Goal: Task Accomplishment & Management: Manage account settings

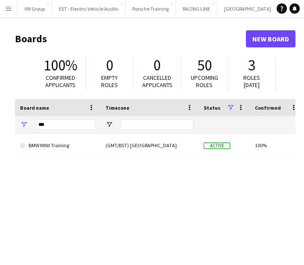
click at [10, 6] on app-icon "Menu" at bounding box center [8, 8] width 7 height 7
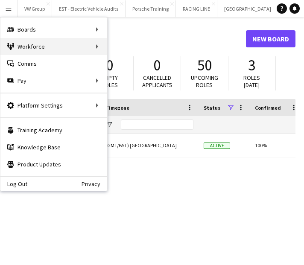
click at [96, 47] on div "Workforce Workforce" at bounding box center [53, 46] width 107 height 17
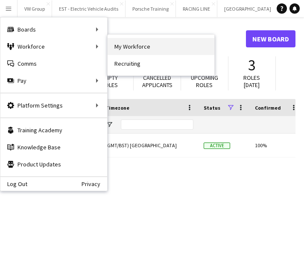
click at [121, 45] on link "My Workforce" at bounding box center [161, 46] width 107 height 17
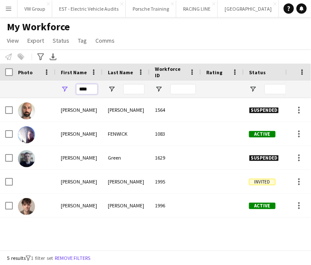
click at [93, 87] on input "****" at bounding box center [86, 89] width 21 height 10
type input "*"
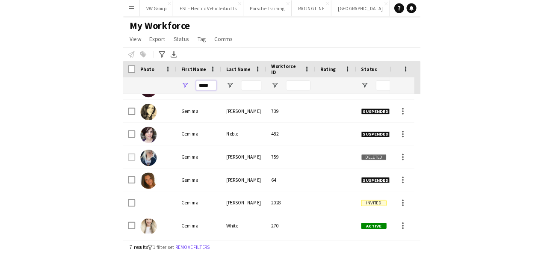
scroll to position [21, 0]
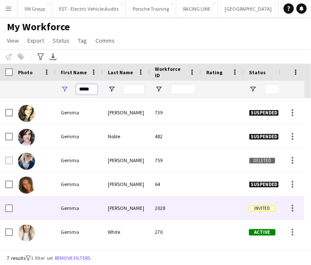
type input "*****"
click at [150, 209] on div "2028" at bounding box center [175, 209] width 51 height 24
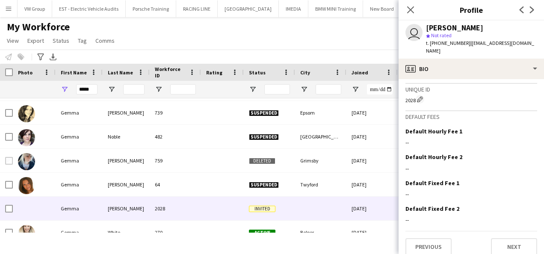
scroll to position [0, 0]
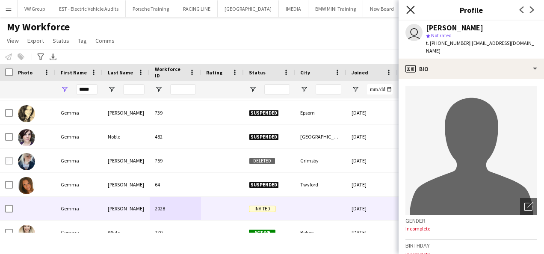
click at [304, 8] on icon at bounding box center [410, 10] width 8 height 8
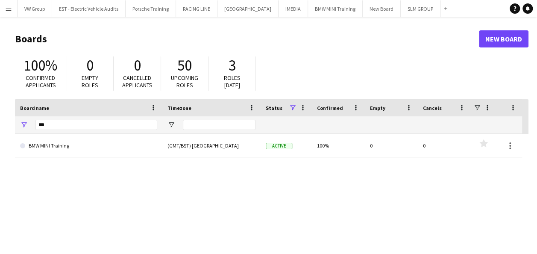
click at [10, 8] on app-icon "Menu" at bounding box center [8, 8] width 7 height 7
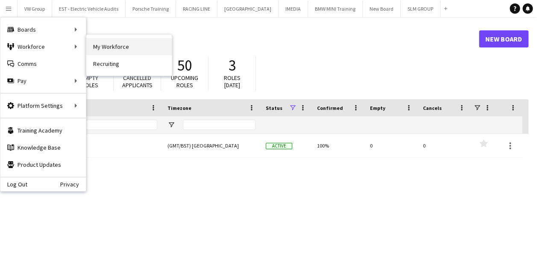
click at [116, 49] on link "My Workforce" at bounding box center [129, 46] width 86 height 17
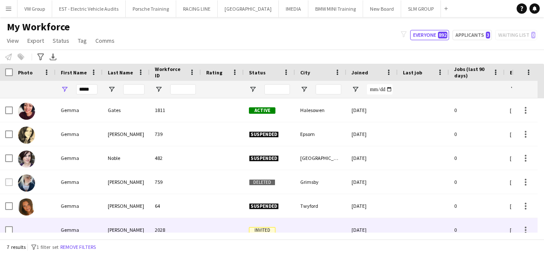
click at [133, 230] on div "Stackhouse" at bounding box center [126, 230] width 47 height 24
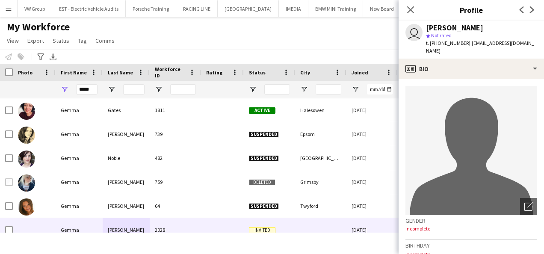
drag, startPoint x: 525, startPoint y: 38, endPoint x: 483, endPoint y: 38, distance: 41.5
click at [483, 38] on div "user Gemma Stackhouse star Not rated t. +447427642523 | gemmastackhouse@me.com" at bounding box center [470, 40] width 145 height 38
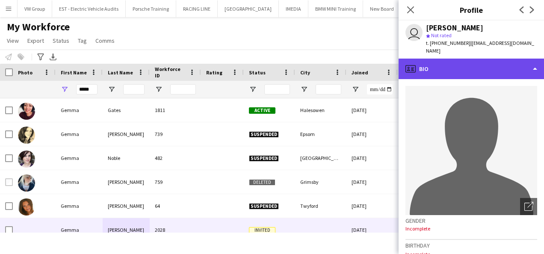
drag, startPoint x: 483, startPoint y: 38, endPoint x: 522, endPoint y: 61, distance: 44.9
click at [522, 61] on div "profile Bio" at bounding box center [470, 69] width 145 height 21
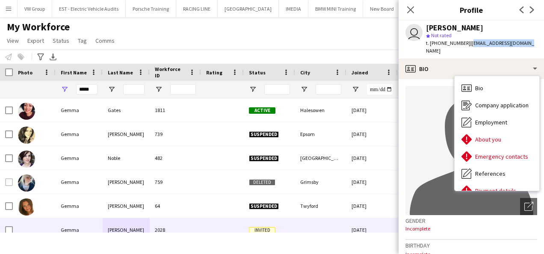
drag, startPoint x: 531, startPoint y: 43, endPoint x: 467, endPoint y: 44, distance: 63.7
click at [467, 44] on div "user Gemma Stackhouse star Not rated t. +447427642523 | gemmastackhouse@me.com" at bounding box center [470, 40] width 145 height 38
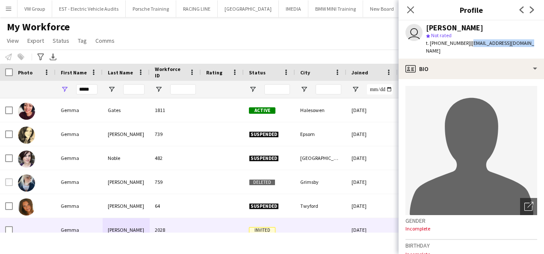
drag, startPoint x: 467, startPoint y: 44, endPoint x: 471, endPoint y: 46, distance: 5.0
copy span "gemmastackhouse@me.com"
click at [411, 10] on icon at bounding box center [410, 10] width 8 height 8
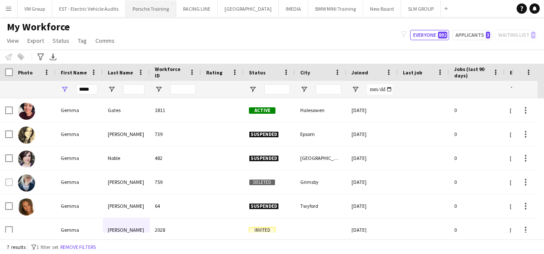
click at [147, 9] on button "Porsche Training Close" at bounding box center [151, 8] width 50 height 17
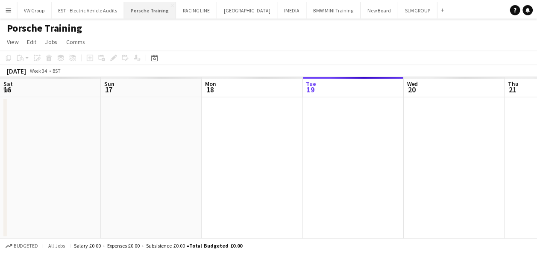
scroll to position [0, 204]
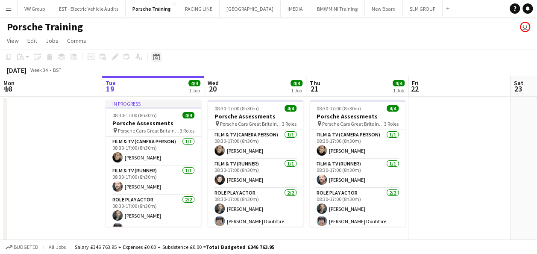
click at [156, 59] on icon "Date picker" at bounding box center [156, 56] width 7 height 7
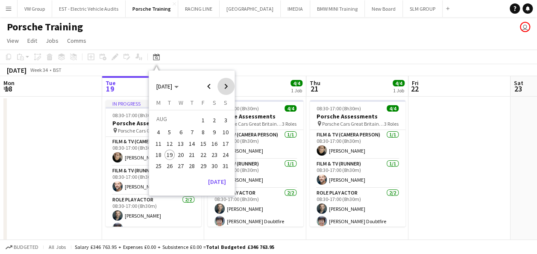
click at [226, 86] on span "Next month" at bounding box center [226, 86] width 17 height 17
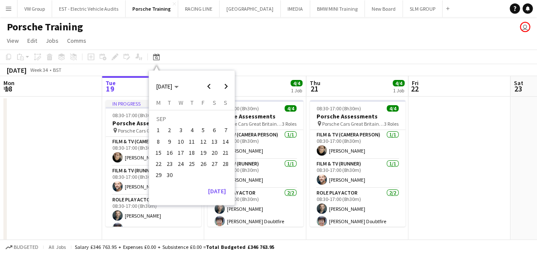
click at [180, 152] on span "17" at bounding box center [181, 152] width 10 height 10
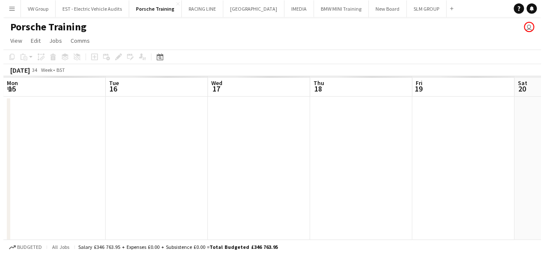
scroll to position [0, 294]
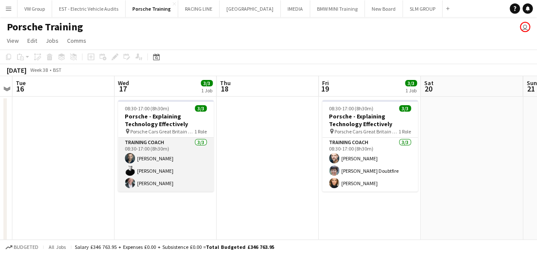
click at [167, 181] on app-card-role "Training Coach 3/3 08:30-17:00 (8h30m) Sam Patrick Nick Haswell Clive Woodward" at bounding box center [166, 165] width 96 height 54
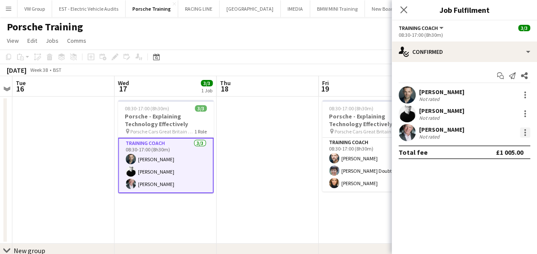
click at [525, 133] on div at bounding box center [526, 133] width 2 height 2
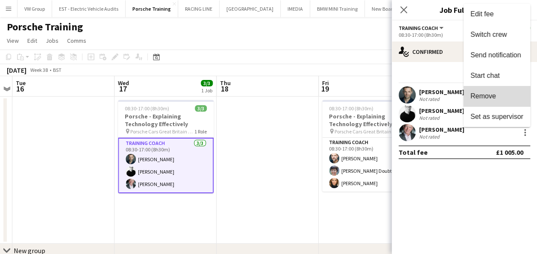
click at [503, 93] on span "Remove" at bounding box center [497, 96] width 53 height 8
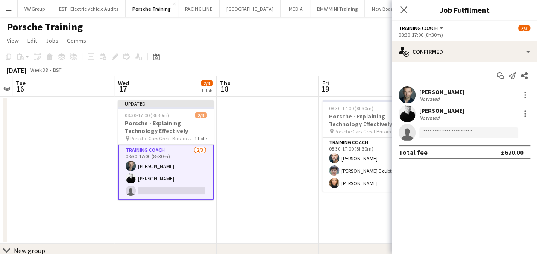
click at [289, 206] on app-date-cell at bounding box center [268, 170] width 102 height 147
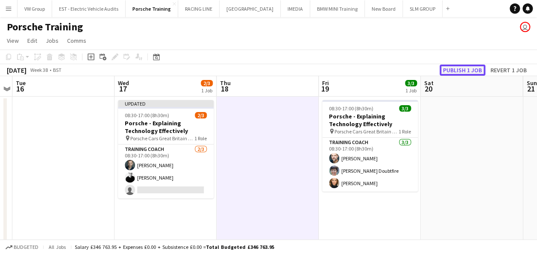
click at [459, 69] on button "Publish 1 job" at bounding box center [463, 70] width 46 height 11
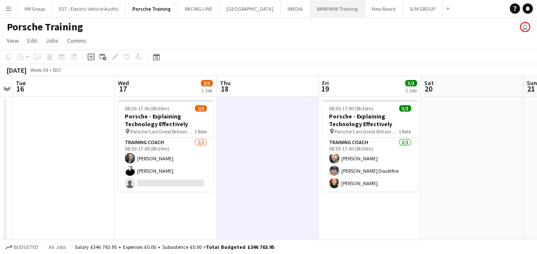
click at [315, 11] on button "BMW MINI Training Close" at bounding box center [337, 8] width 55 height 17
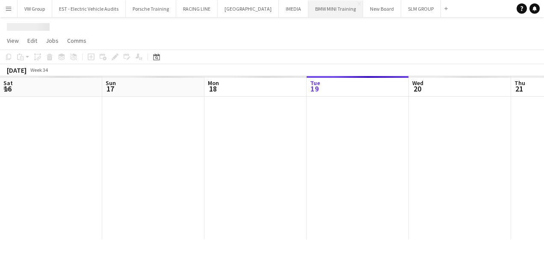
scroll to position [0, 204]
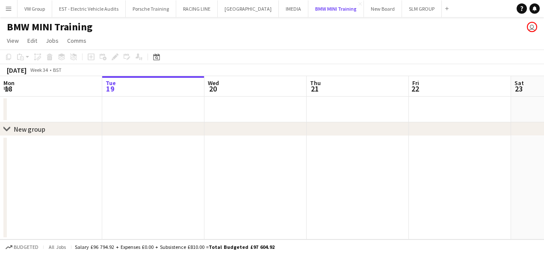
drag, startPoint x: 315, startPoint y: 11, endPoint x: 194, endPoint y: -7, distance: 122.3
click at [194, 0] on html "Menu Boards Boards Boards All jobs Status Workforce Workforce My Workforce Recr…" at bounding box center [272, 127] width 544 height 254
click at [157, 56] on icon "Date picker" at bounding box center [156, 56] width 7 height 7
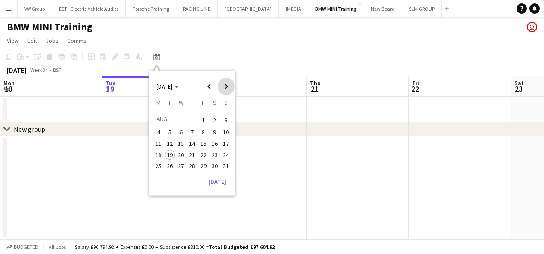
click at [224, 86] on span "Next month" at bounding box center [226, 86] width 17 height 17
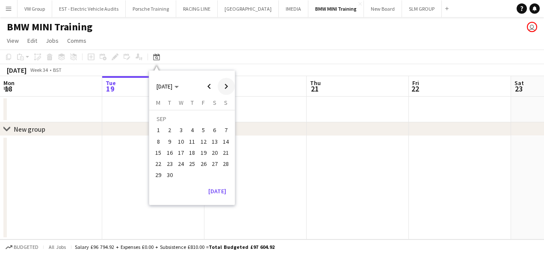
click at [224, 86] on span "Next month" at bounding box center [226, 86] width 17 height 17
click at [194, 166] on span "27" at bounding box center [192, 166] width 10 height 10
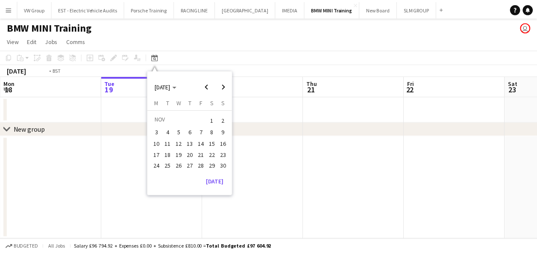
scroll to position [0, 294]
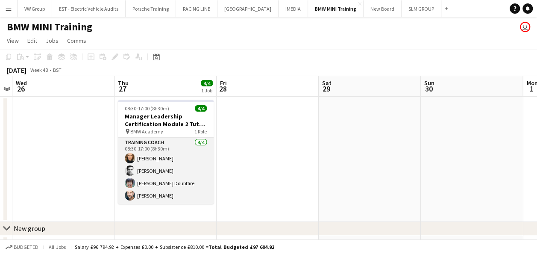
click at [156, 172] on app-card-role "Training Coach 4/4 08:30-17:00 (8h30m) Jessica Foden-Andrews Justin Allder Donn…" at bounding box center [166, 171] width 96 height 66
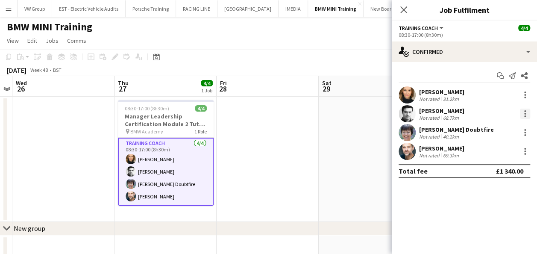
click at [524, 111] on div at bounding box center [525, 114] width 10 height 10
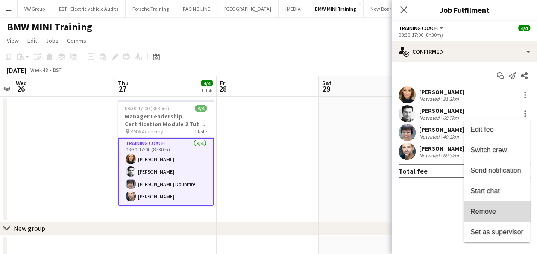
click at [504, 209] on span "Remove" at bounding box center [497, 212] width 53 height 8
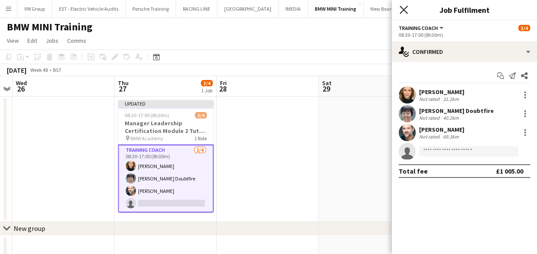
click at [406, 10] on icon "Close pop-in" at bounding box center [404, 10] width 8 height 8
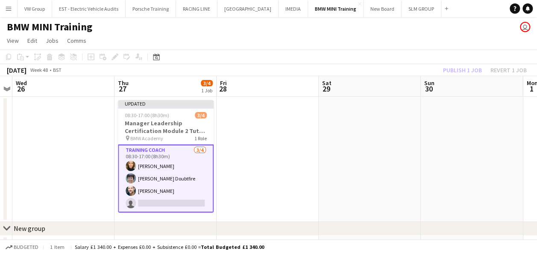
click at [412, 162] on app-date-cell at bounding box center [370, 159] width 102 height 125
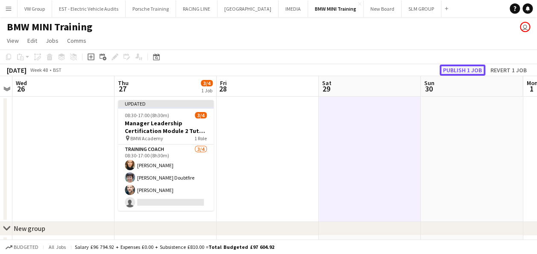
click at [473, 68] on button "Publish 1 job" at bounding box center [463, 70] width 46 height 11
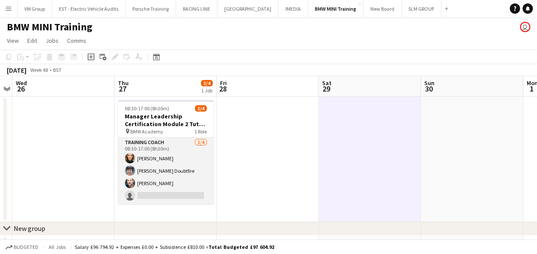
click at [145, 195] on app-card-role "Training Coach 3/4 08:30-17:00 (8h30m) Jessica Foden-Andrews Donna Doubtfire Lu…" at bounding box center [166, 171] width 96 height 66
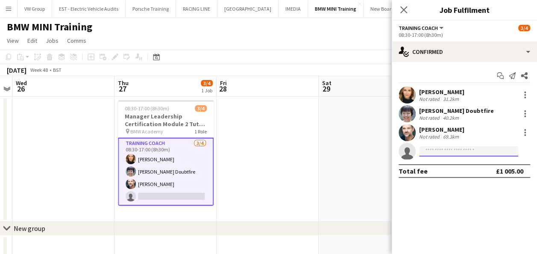
click at [429, 153] on input at bounding box center [468, 151] width 99 height 10
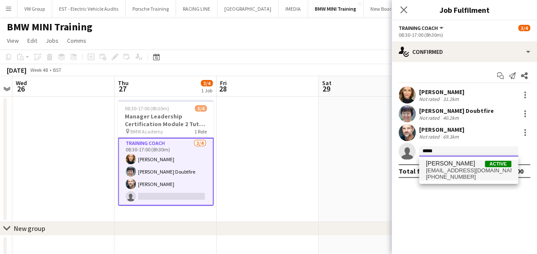
type input "*****"
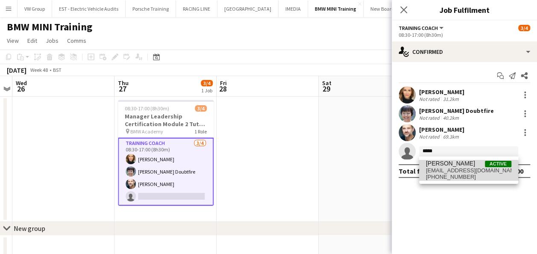
click at [449, 178] on span "+447749992064" at bounding box center [469, 177] width 86 height 7
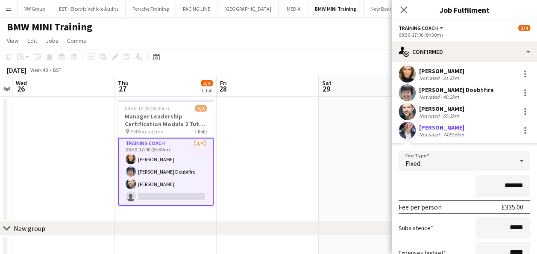
scroll to position [85, 0]
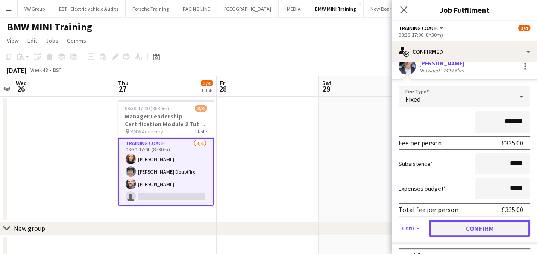
click at [487, 230] on button "Confirm" at bounding box center [479, 228] width 101 height 17
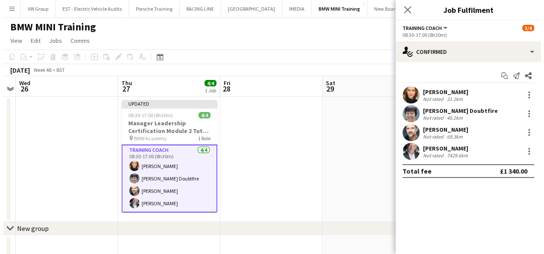
scroll to position [0, 0]
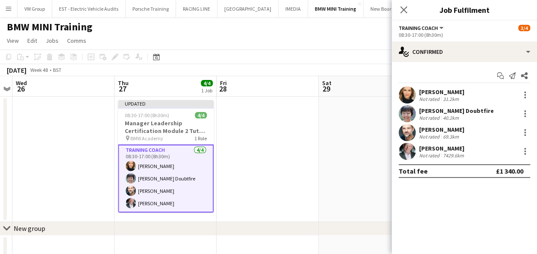
click at [355, 185] on app-date-cell at bounding box center [370, 159] width 102 height 125
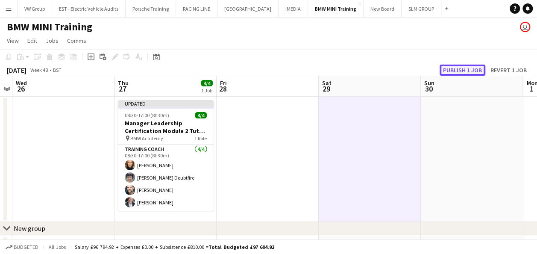
click at [461, 68] on button "Publish 1 job" at bounding box center [463, 70] width 46 height 11
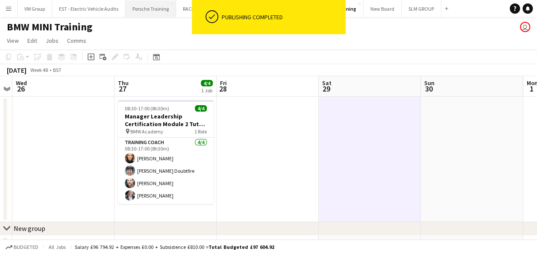
click at [162, 9] on button "Porsche Training Close" at bounding box center [151, 8] width 50 height 17
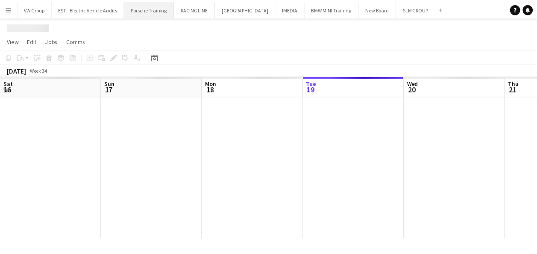
scroll to position [0, 204]
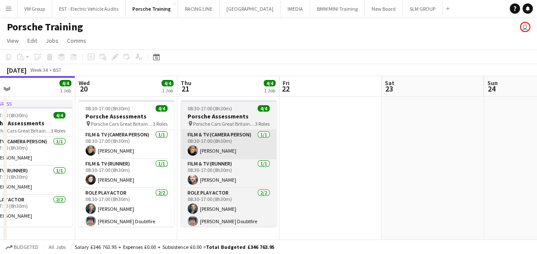
drag, startPoint x: 321, startPoint y: 130, endPoint x: 241, endPoint y: 133, distance: 79.6
click at [243, 131] on app-calendar-viewport "Sat 16 Sun 17 Mon 18 Tue 19 4/4 1 Job Wed 20 4/4 1 Job Thu 21 4/4 1 Job Fri 22 …" at bounding box center [268, 199] width 537 height 246
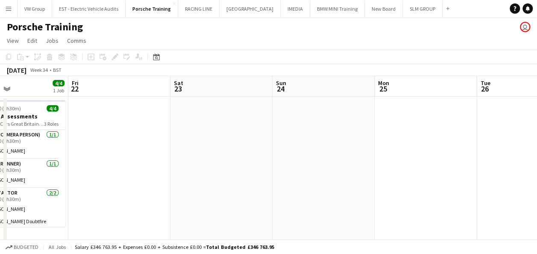
drag, startPoint x: 361, startPoint y: 123, endPoint x: 227, endPoint y: 151, distance: 136.8
click at [215, 153] on app-calendar-viewport "Mon 18 Tue 19 4/4 1 Job Wed 20 4/4 1 Job Thu 21 4/4 1 Job Fri 22 Sat 23 Sun 24 …" at bounding box center [268, 199] width 537 height 246
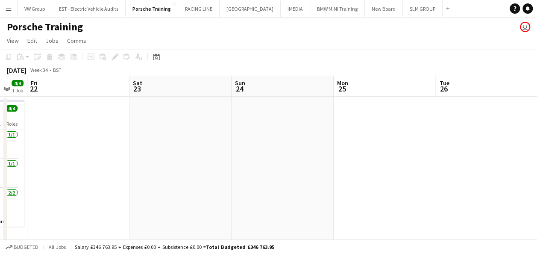
drag, startPoint x: 292, startPoint y: 150, endPoint x: 183, endPoint y: 169, distance: 110.2
click at [184, 169] on app-calendar-viewport "Mon 18 Tue 19 4/4 1 Job Wed 20 4/4 1 Job Thu 21 4/4 1 Job Fri 22 Sat 23 Sun 24 …" at bounding box center [268, 199] width 537 height 246
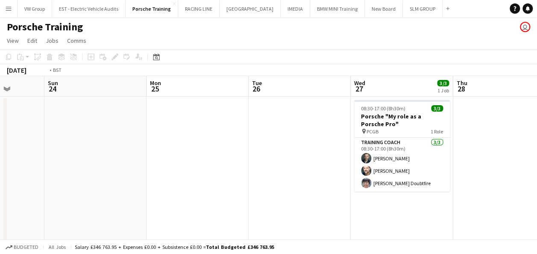
drag, startPoint x: 265, startPoint y: 142, endPoint x: 253, endPoint y: 143, distance: 11.6
click at [216, 155] on app-calendar-viewport "Wed 20 4/4 1 Job Thu 21 4/4 1 Job Fri 22 Sat 23 Sun 24 Mon 25 Tue 26 Wed 27 3/3…" at bounding box center [268, 199] width 537 height 246
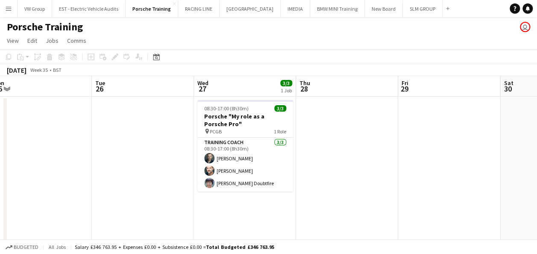
drag, startPoint x: 446, startPoint y: 112, endPoint x: 291, endPoint y: 139, distance: 157.8
click at [310, 133] on app-calendar-viewport "Fri 22 Sat 23 Sun 24 Mon 25 Tue 26 Wed 27 3/3 1 Job Thu 28 Fri 29 Sat 30 Sun 31…" at bounding box center [268, 199] width 537 height 246
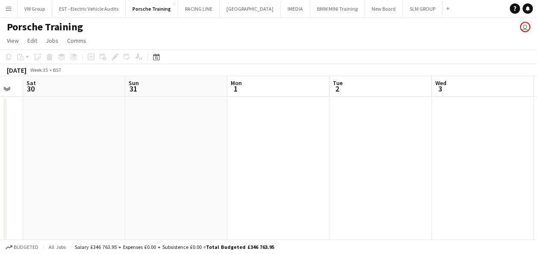
drag, startPoint x: 486, startPoint y: 102, endPoint x: 278, endPoint y: 140, distance: 211.2
click at [277, 140] on app-calendar-viewport "Tue 26 Wed 27 3/3 1 Job Thu 28 Fri 29 Sat 30 Sun 31 Mon 1 Tue 2 Wed 3 Thu 4 Fri…" at bounding box center [268, 199] width 537 height 246
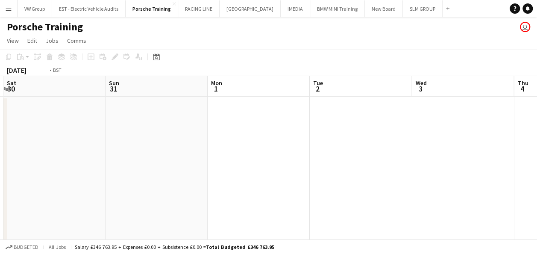
drag, startPoint x: 309, startPoint y: 153, endPoint x: 254, endPoint y: 168, distance: 56.7
click at [265, 167] on app-calendar-viewport "Tue 26 Wed 27 3/3 1 Job Thu 28 Fri 29 Sat 30 Sun 31 Mon 1 Tue 2 Wed 3 Thu 4 Fri…" at bounding box center [268, 199] width 537 height 246
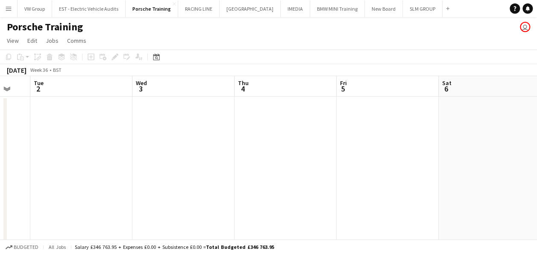
drag, startPoint x: 477, startPoint y: 127, endPoint x: 251, endPoint y: 183, distance: 232.6
click at [253, 182] on app-calendar-viewport "Sat 30 Sun 31 Mon 1 Tue 2 Wed 3 Thu 4 Fri 5 Sat 6 Sun 7 Mon 8 Tue 9" at bounding box center [268, 199] width 537 height 246
drag, startPoint x: 310, startPoint y: 160, endPoint x: 282, endPoint y: 173, distance: 31.4
click at [283, 172] on app-calendar-viewport "Mon 1 Tue 2 Wed 3 Thu 4 Fri 5 Sat 6 Sun 7 Mon 8 Tue 9 Wed 10 Thu 11" at bounding box center [268, 199] width 537 height 246
click at [309, 164] on app-calendar-viewport "Wed 3 Thu 4 Fri 5 Sat 6 Sun 7 Mon 8 Tue 9 Wed 10 Thu 11 Fri 12 Sat 13" at bounding box center [268, 199] width 537 height 246
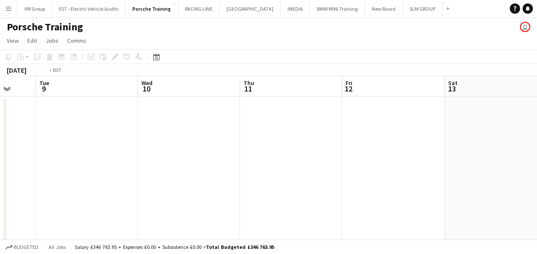
drag, startPoint x: 418, startPoint y: 140, endPoint x: 309, endPoint y: 169, distance: 113.2
click at [298, 178] on app-calendar-viewport "Fri 5 Sat 6 Sun 7 Mon 8 Tue 9 Wed 10 Thu 11 Fri 12 Sat 13 Sun 14 Mon 15" at bounding box center [268, 199] width 537 height 246
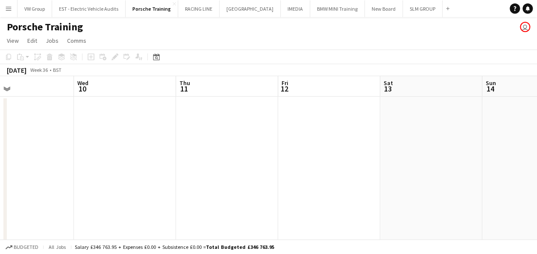
click at [320, 173] on app-calendar-viewport "Sun 7 Mon 8 Tue 9 Wed 10 Thu 11 Fri 12 Sat 13 Sun 14 Mon 15 Tue 16 Wed 17 2/3 1…" at bounding box center [268, 199] width 537 height 246
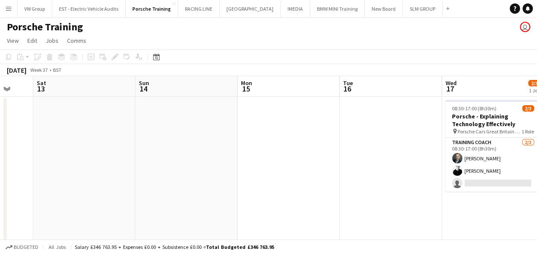
drag, startPoint x: 442, startPoint y: 142, endPoint x: 275, endPoint y: 182, distance: 170.9
click at [270, 182] on app-calendar-viewport "Tue 9 Wed 10 Thu 11 Fri 12 Sat 13 Sun 14 Mon 15 Tue 16 Wed 17 2/3 1 Job Thu 18 …" at bounding box center [268, 199] width 537 height 246
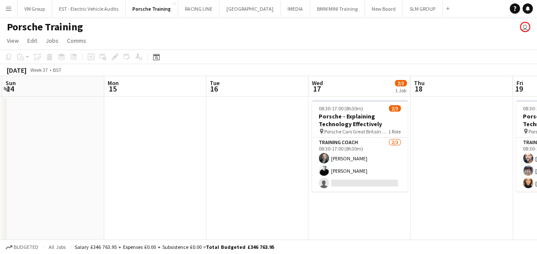
drag, startPoint x: 290, startPoint y: 182, endPoint x: 272, endPoint y: 186, distance: 18.4
click at [272, 186] on app-calendar-viewport "Thu 11 Fri 12 Sat 13 Sun 14 Mon 15 Tue 16 Wed 17 2/3 1 Job Thu 18 Fri 19 3/3 1 …" at bounding box center [268, 199] width 537 height 246
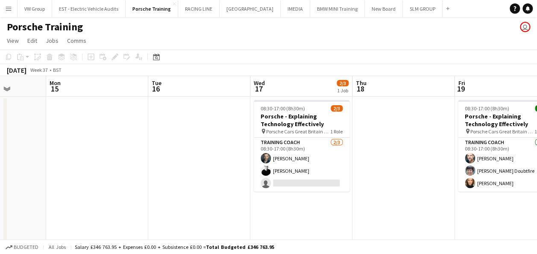
drag, startPoint x: 433, startPoint y: 213, endPoint x: 373, endPoint y: 209, distance: 60.0
click at [372, 209] on app-calendar-viewport "Thu 11 Fri 12 Sat 13 Sun 14 Mon 15 Tue 16 Wed 17 2/3 1 Job Thu 18 Fri 19 3/3 1 …" at bounding box center [268, 199] width 537 height 246
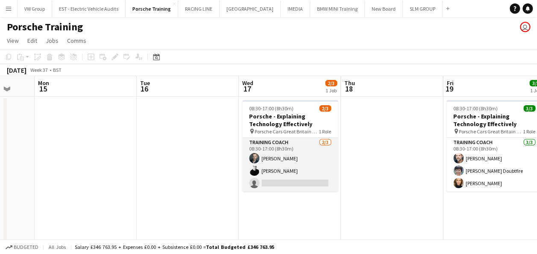
click at [272, 182] on app-card-role "Training Coach 2/3 08:30-17:00 (8h30m) Sam Patrick Nick Haswell single-neutral-…" at bounding box center [290, 165] width 96 height 54
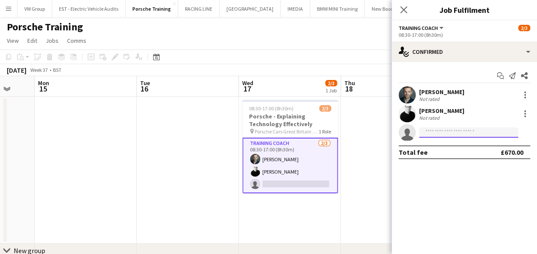
click at [438, 132] on input at bounding box center [468, 132] width 99 height 10
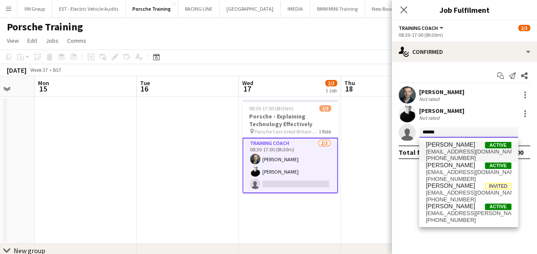
type input "******"
click at [440, 154] on span "justinallder@gmail.com" at bounding box center [469, 151] width 86 height 7
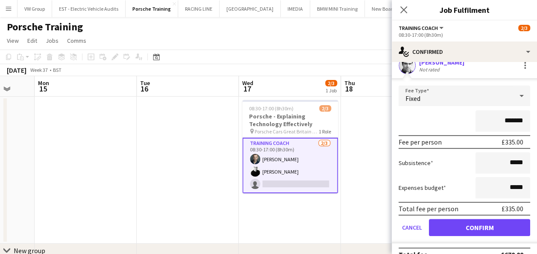
scroll to position [81, 0]
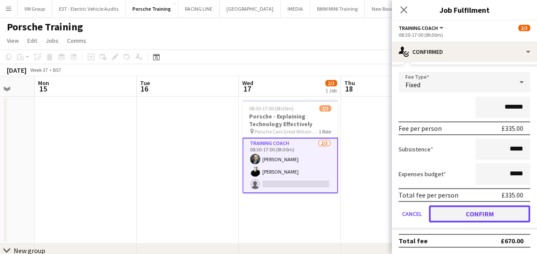
click at [491, 214] on button "Confirm" at bounding box center [479, 213] width 101 height 17
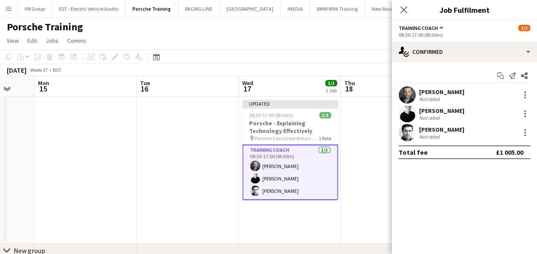
scroll to position [0, 0]
click at [374, 216] on app-date-cell at bounding box center [392, 170] width 102 height 147
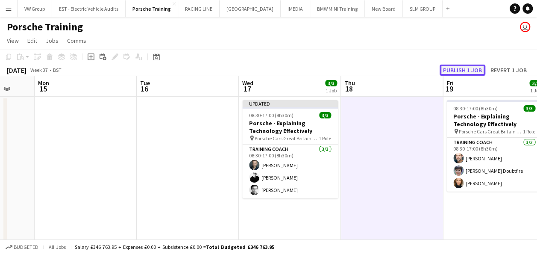
click at [459, 68] on button "Publish 1 job" at bounding box center [463, 70] width 46 height 11
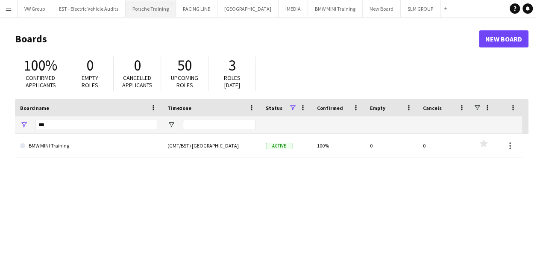
click at [144, 11] on button "Porsche Training Close" at bounding box center [151, 8] width 50 height 17
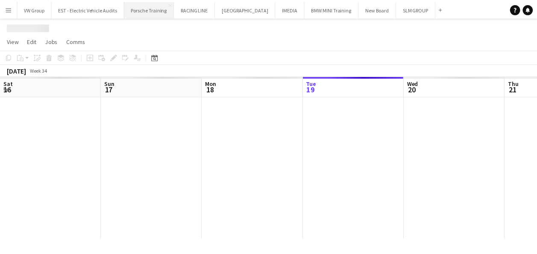
scroll to position [0, 204]
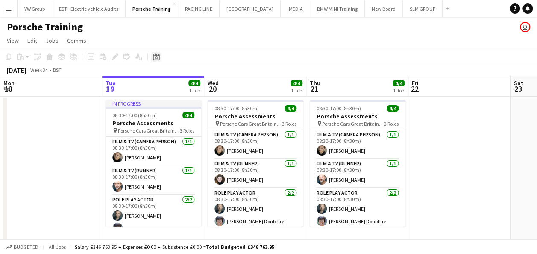
click at [157, 59] on icon "Date picker" at bounding box center [156, 56] width 7 height 7
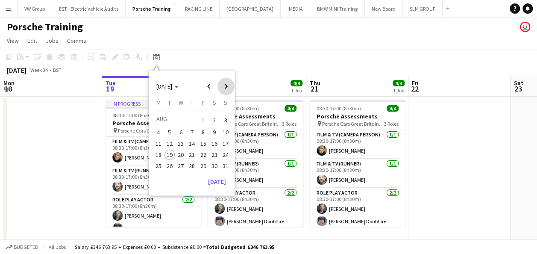
click at [229, 86] on span "Next month" at bounding box center [226, 86] width 17 height 17
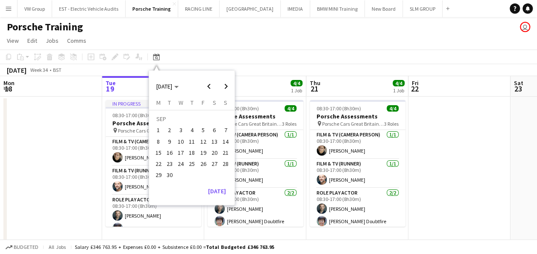
click at [182, 153] on span "17" at bounding box center [181, 152] width 10 height 10
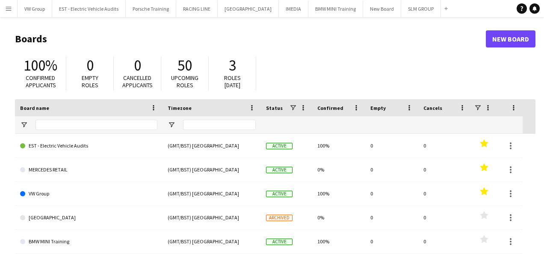
type input "***"
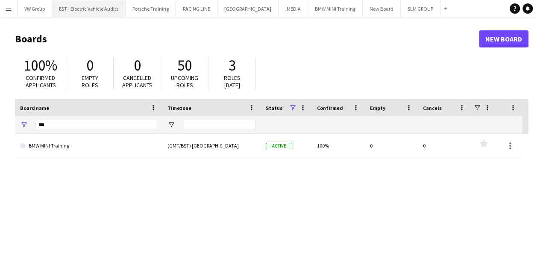
click at [93, 11] on button "EST - Electric Vehicle Audits Close" at bounding box center [89, 8] width 74 height 17
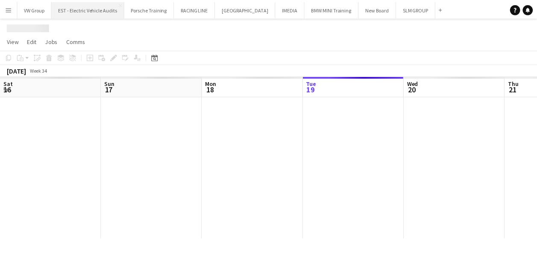
scroll to position [0, 204]
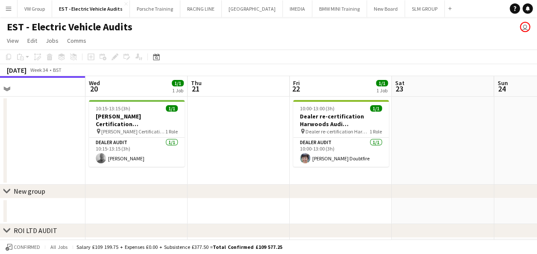
drag, startPoint x: 344, startPoint y: 131, endPoint x: 182, endPoint y: 131, distance: 161.6
click at [171, 135] on app-calendar-viewport "Sat 16 Sun 17 Mon 18 Tue 19 Wed 20 1/1 1 Job Thu 21 Fri 22 1/1 1 Job Sat 23 Sun…" at bounding box center [268, 209] width 537 height 266
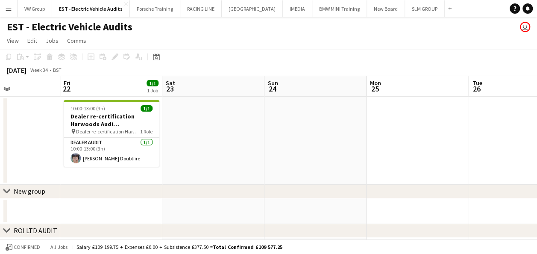
drag, startPoint x: 257, startPoint y: 142, endPoint x: 190, endPoint y: 148, distance: 67.4
click at [191, 148] on app-calendar-viewport "Mon 18 Tue 19 Wed 20 1/1 1 Job Thu 21 Fri 22 1/1 1 Job Sat 23 Sun 24 Mon 25 Tue…" at bounding box center [268, 209] width 537 height 266
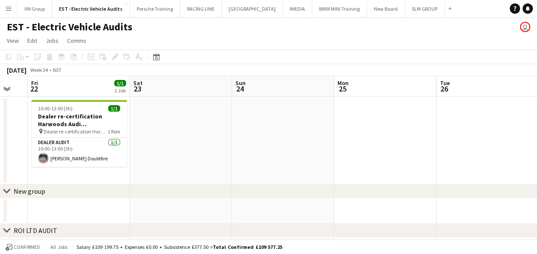
drag, startPoint x: 220, startPoint y: 151, endPoint x: 156, endPoint y: 155, distance: 64.2
click at [156, 155] on app-calendar-viewport "Mon 18 Tue 19 Wed 20 1/1 1 Job Thu 21 Fri 22 1/1 1 Job Sat 23 Sun 24 Mon 25 Tue…" at bounding box center [268, 209] width 537 height 266
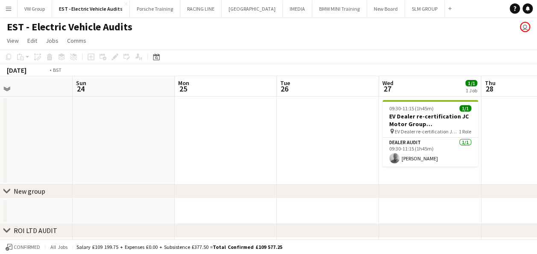
drag, startPoint x: 366, startPoint y: 138, endPoint x: 177, endPoint y: 155, distance: 189.8
click at [177, 155] on app-calendar-viewport "Wed 20 1/1 1 Job Thu 21 Fri 22 1/1 1 Job Sat 23 Sun 24 Mon 25 Tue 26 Wed 27 1/1…" at bounding box center [268, 209] width 537 height 266
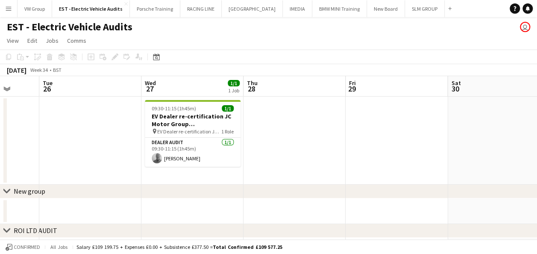
click at [219, 139] on app-calendar-viewport "Fri 22 1/1 1 Job Sat 23 Sun 24 Mon 25 Tue 26 Wed 27 1/1 1 Job Thu 28 Fri 29 Sat…" at bounding box center [268, 209] width 537 height 266
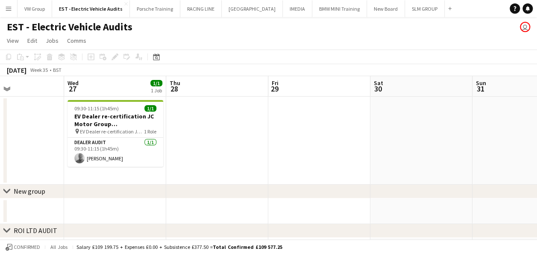
drag, startPoint x: 243, startPoint y: 126, endPoint x: 355, endPoint y: 121, distance: 112.1
click at [355, 121] on app-calendar-viewport "Sun 24 Mon 25 Tue 26 Wed 27 1/1 1 Job Thu 28 Fri 29 Sat 30 Sun 31 Mon 1 Tue 2 W…" at bounding box center [268, 209] width 537 height 266
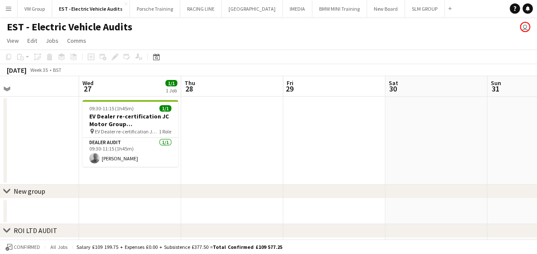
drag, startPoint x: 348, startPoint y: 121, endPoint x: 322, endPoint y: 121, distance: 26.1
click at [346, 121] on app-calendar-viewport "Sun 24 Mon 25 Tue 26 Wed 27 1/1 1 Job Thu 28 Fri 29 Sat 30 Sun 31 Mon 1 Tue 2 W…" at bounding box center [268, 209] width 537 height 266
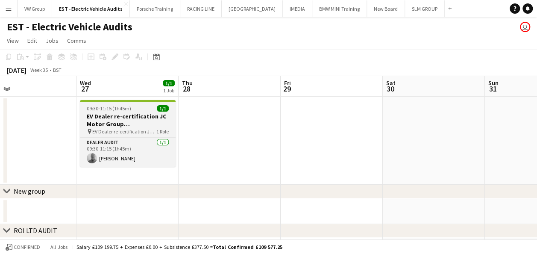
click at [139, 106] on div "09:30-11:15 (1h45m) 1/1" at bounding box center [128, 108] width 96 height 6
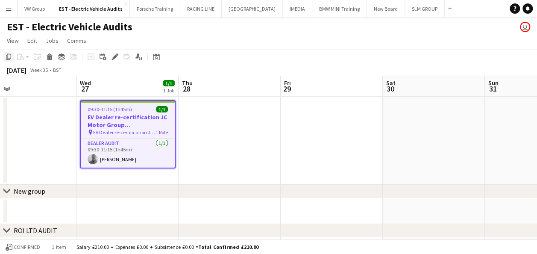
click at [7, 54] on icon "Copy" at bounding box center [8, 56] width 7 height 7
click at [304, 118] on app-date-cell at bounding box center [332, 141] width 102 height 88
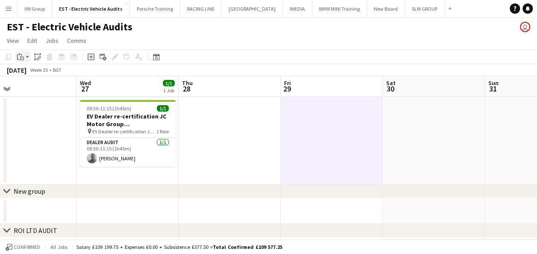
click at [19, 54] on icon at bounding box center [19, 53] width 2 height 1
click at [30, 77] on link "Paste Ctrl+V" at bounding box center [63, 73] width 80 height 8
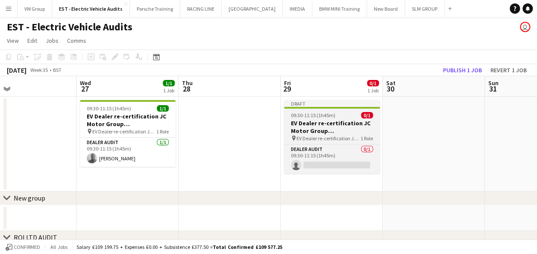
click at [339, 110] on app-job-card "Draft 09:30-11:15 (1h45m) 0/1 EV Dealer re-certification JC Motor Group Aberdee…" at bounding box center [332, 137] width 96 height 74
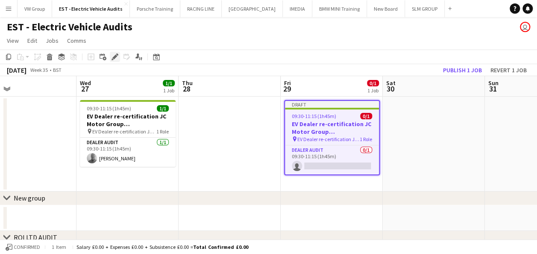
click at [114, 55] on icon "Edit" at bounding box center [115, 56] width 7 height 7
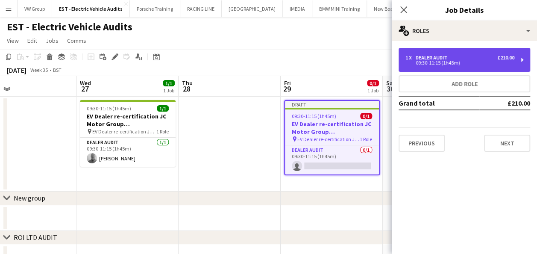
click at [522, 58] on div "1 x Dealer Audit £210.00 09:30-11:15 (1h45m)" at bounding box center [465, 60] width 132 height 24
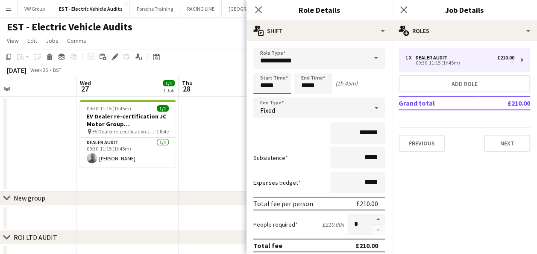
click at [278, 86] on input "*****" at bounding box center [273, 83] width 38 height 21
click at [265, 69] on div at bounding box center [263, 68] width 17 height 9
click at [283, 68] on div at bounding box center [280, 68] width 17 height 9
type input "*****"
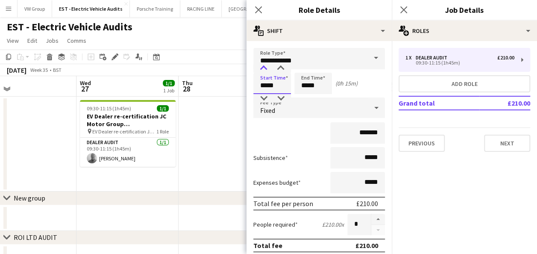
click at [262, 68] on div at bounding box center [263, 68] width 17 height 9
click at [318, 85] on input "*****" at bounding box center [314, 83] width 38 height 21
click at [307, 68] on div at bounding box center [304, 68] width 17 height 9
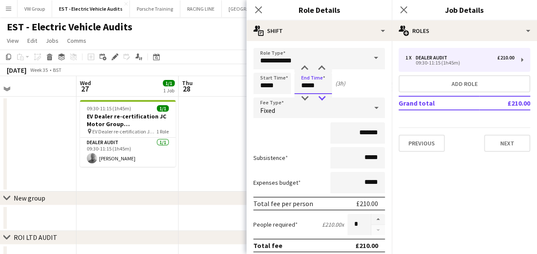
type input "*****"
click at [322, 96] on div at bounding box center [321, 98] width 17 height 9
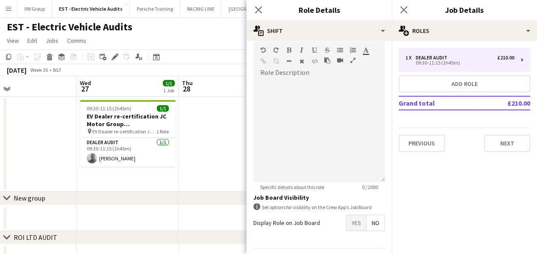
scroll to position [235, 0]
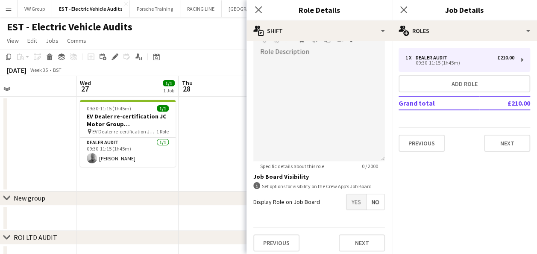
click at [396, 184] on mat-expansion-panel "pencil3 General details 1 x Dealer Audit £210.00 09:30-11:15 (1h45m) Add role G…" at bounding box center [464, 147] width 145 height 213
click at [362, 240] on button "Next" at bounding box center [362, 242] width 46 height 17
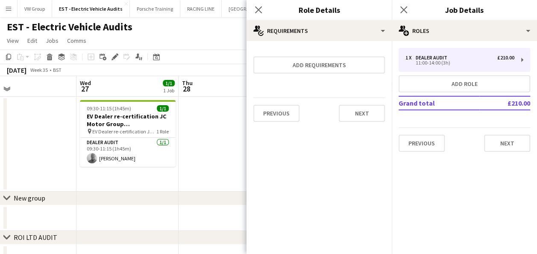
scroll to position [0, 0]
click at [499, 142] on button "Next" at bounding box center [507, 143] width 46 height 17
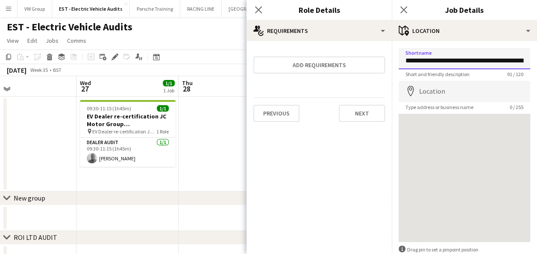
scroll to position [0, 154]
drag, startPoint x: 407, startPoint y: 60, endPoint x: 545, endPoint y: 65, distance: 137.8
click at [537, 65] on html "Menu Boards Boards Boards All jobs Status Workforce Workforce My Workforce Recr…" at bounding box center [268, 181] width 537 height 363
click at [407, 61] on input "Shortname" at bounding box center [461, 58] width 125 height 21
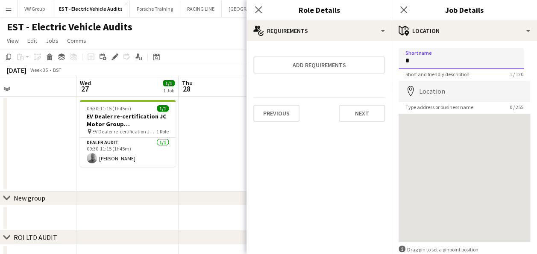
paste input "**********"
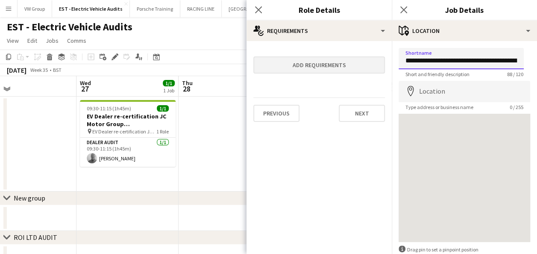
drag, startPoint x: 516, startPoint y: 62, endPoint x: 383, endPoint y: 58, distance: 133.9
click at [381, 57] on body "Menu Boards Boards Boards All jobs Status Workforce Workforce My Workforce Recr…" at bounding box center [268, 181] width 537 height 363
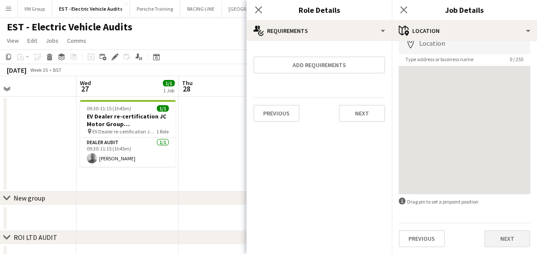
type input "**********"
click at [506, 239] on button "Next" at bounding box center [507, 238] width 46 height 17
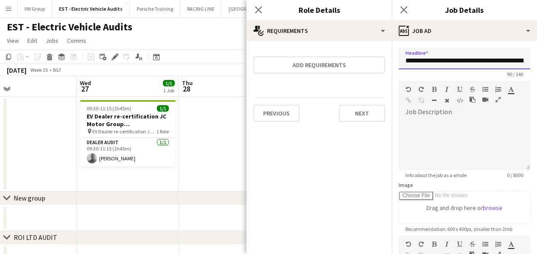
scroll to position [0, 153]
drag, startPoint x: 406, startPoint y: 59, endPoint x: 544, endPoint y: 62, distance: 138.1
click at [537, 62] on html "Menu Boards Boards Boards All jobs Status Workforce Workforce My Workforce Recr…" at bounding box center [268, 181] width 537 height 363
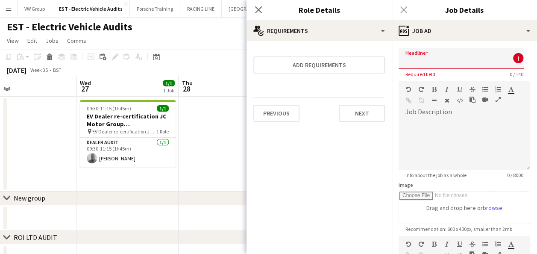
click at [407, 62] on input "Headline" at bounding box center [461, 58] width 125 height 21
paste input "**********"
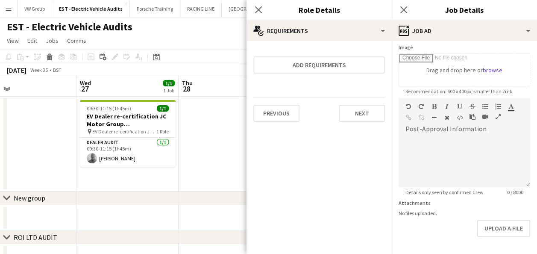
scroll to position [168, 0]
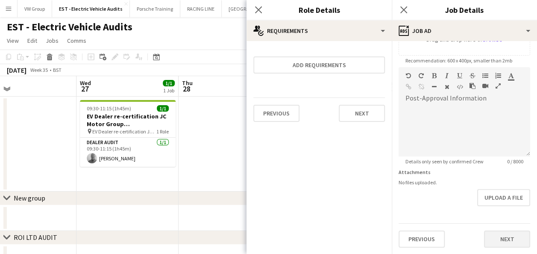
type input "**********"
click at [505, 240] on button "Next" at bounding box center [507, 238] width 46 height 17
type input "*******"
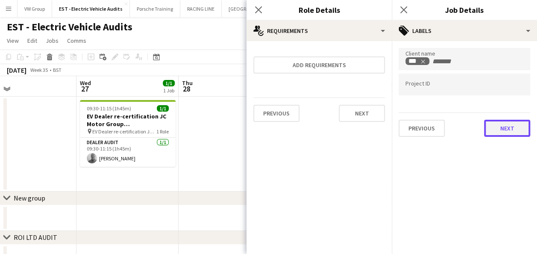
click at [512, 131] on button "Next" at bounding box center [507, 128] width 46 height 17
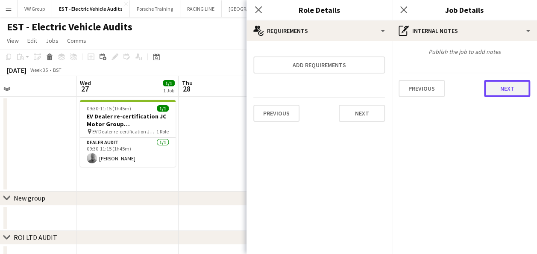
click at [503, 88] on button "Next" at bounding box center [507, 88] width 46 height 17
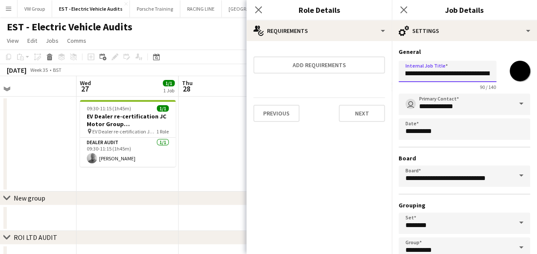
scroll to position [0, 180]
drag, startPoint x: 406, startPoint y: 73, endPoint x: 527, endPoint y: 71, distance: 120.6
click at [527, 71] on form "**********" at bounding box center [464, 174] width 145 height 252
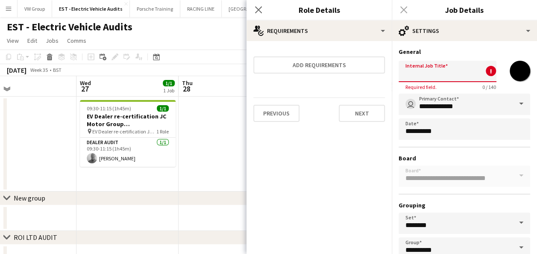
click at [407, 73] on input "Internal Job Title" at bounding box center [448, 71] width 98 height 21
paste input "**********"
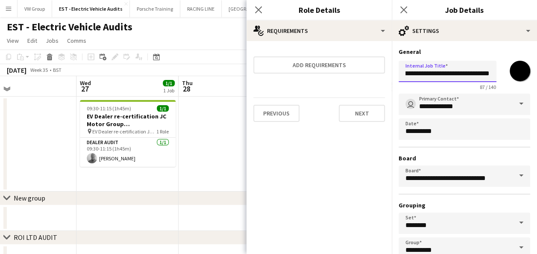
scroll to position [53, 0]
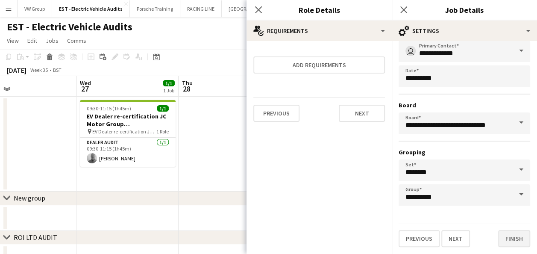
type input "**********"
click at [508, 239] on button "Finish" at bounding box center [514, 238] width 32 height 17
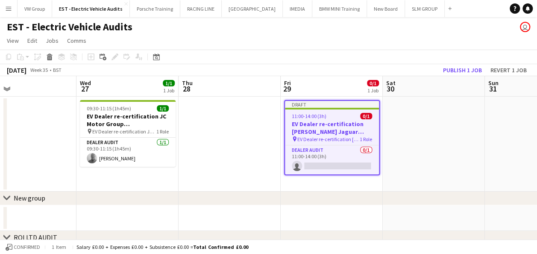
click at [431, 149] on app-date-cell at bounding box center [434, 144] width 102 height 95
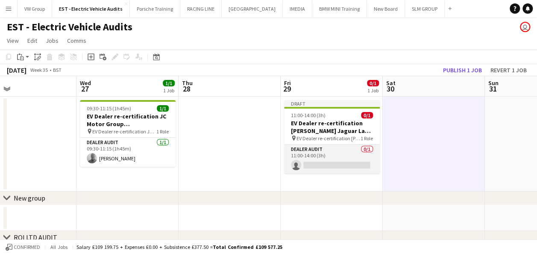
click at [318, 165] on app-card-role "Dealer Audit 0/1 11:00-14:00 (3h) single-neutral-actions" at bounding box center [332, 159] width 96 height 29
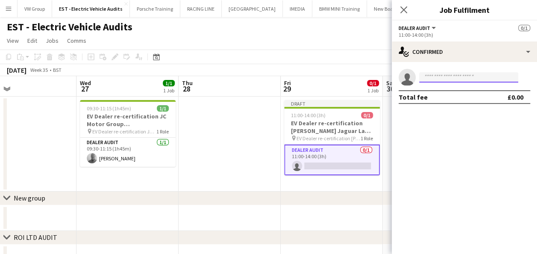
click at [434, 81] on input at bounding box center [468, 77] width 99 height 10
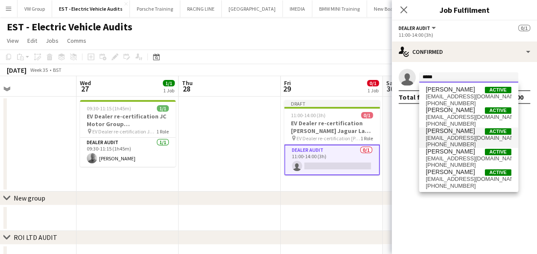
type input "*****"
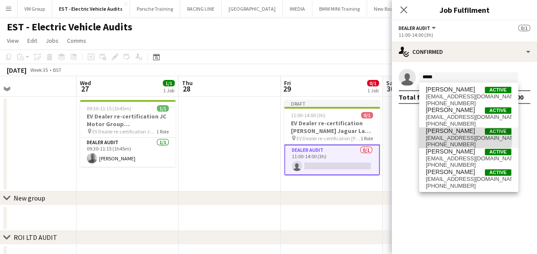
click at [451, 138] on span "simonfret@me.com" at bounding box center [469, 138] width 86 height 7
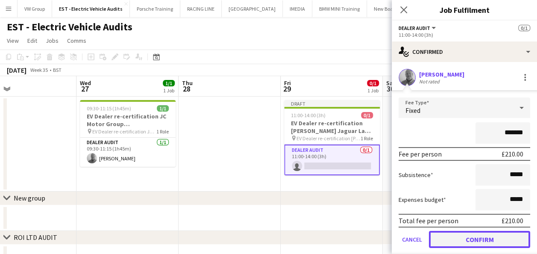
click at [460, 239] on button "Confirm" at bounding box center [479, 239] width 101 height 17
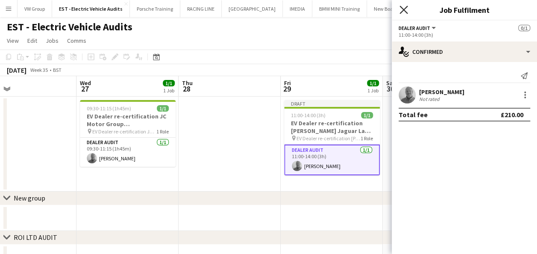
click at [404, 9] on icon at bounding box center [404, 10] width 8 height 8
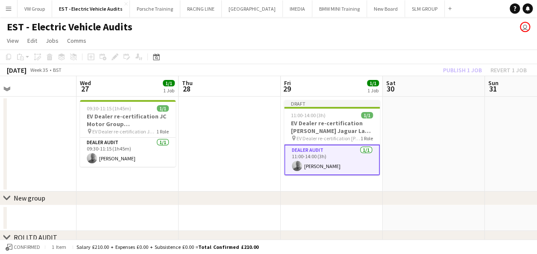
click at [430, 122] on app-date-cell at bounding box center [434, 144] width 102 height 95
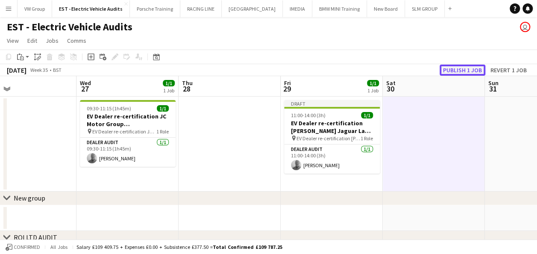
click at [460, 71] on button "Publish 1 job" at bounding box center [463, 70] width 46 height 11
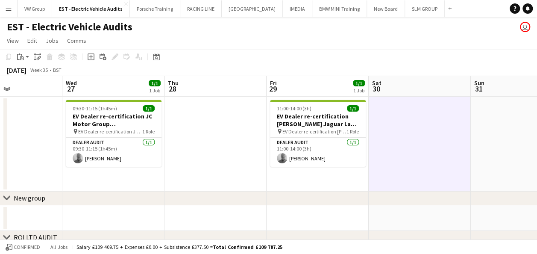
drag, startPoint x: 171, startPoint y: 130, endPoint x: 304, endPoint y: 140, distance: 133.7
click at [304, 139] on app-calendar-viewport "Sun 24 Mon 25 Tue 26 Wed 27 1/1 1 Job Thu 28 Fri 29 1/1 1 Job Sat 30 Sun 31 Mon…" at bounding box center [268, 212] width 537 height 273
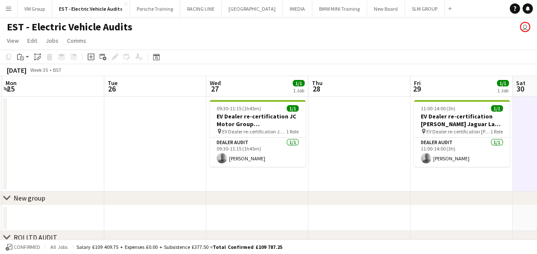
drag, startPoint x: 145, startPoint y: 133, endPoint x: 320, endPoint y: 124, distance: 175.1
click at [321, 123] on app-calendar-viewport "Sat 23 Sun 24 Mon 25 Tue 26 Wed 27 1/1 1 Job Thu 28 Fri 29 1/1 1 Job Sat 30 Sun…" at bounding box center [268, 212] width 537 height 273
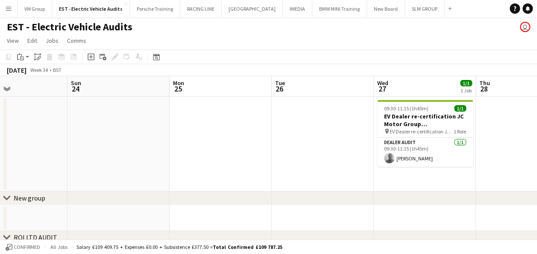
drag, startPoint x: 159, startPoint y: 126, endPoint x: 316, endPoint y: 114, distance: 156.9
click at [357, 113] on app-calendar-viewport "Thu 21 Fri 22 1/1 1 Job Sat 23 Sun 24 Mon 25 Tue 26 Wed 27 1/1 1 Job Thu 28 Fri…" at bounding box center [268, 212] width 537 height 273
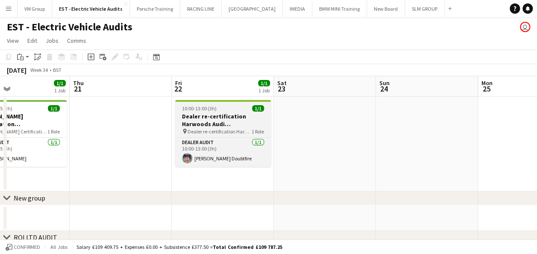
drag, startPoint x: 251, startPoint y: 109, endPoint x: 342, endPoint y: 108, distance: 91.5
click at [345, 108] on app-calendar-viewport "Mon 18 Tue 19 Wed 20 1/1 1 Job Thu 21 Fri 22 1/1 1 Job Sat 23 Sun 24 Mon 25 Tue…" at bounding box center [268, 212] width 537 height 273
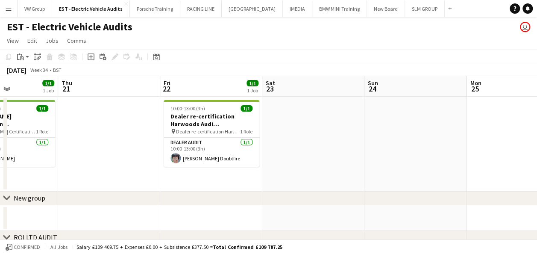
drag, startPoint x: 357, startPoint y: 145, endPoint x: 283, endPoint y: 156, distance: 74.7
click at [283, 156] on app-calendar-viewport "Sun 17 Mon 18 Tue 19 Wed 20 1/1 1 Job Thu 21 Fri 22 1/1 1 Job Sat 23 Sun 24 Mon…" at bounding box center [268, 212] width 537 height 273
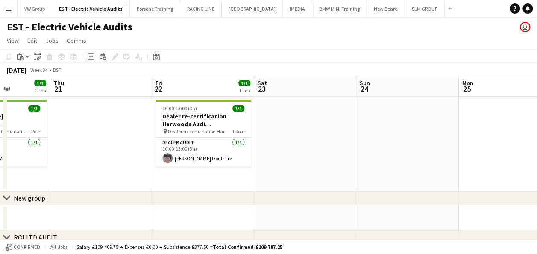
drag, startPoint x: 398, startPoint y: 159, endPoint x: 243, endPoint y: 181, distance: 157.1
click at [243, 181] on app-calendar-viewport "Sun 17 Mon 18 Tue 19 Wed 20 1/1 1 Job Thu 21 Fri 22 1/1 1 Job Sat 23 Sun 24 Mon…" at bounding box center [268, 212] width 537 height 273
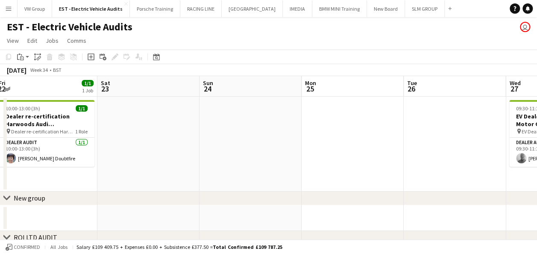
drag, startPoint x: 344, startPoint y: 167, endPoint x: 223, endPoint y: 180, distance: 121.3
click at [223, 180] on app-calendar-viewport "Tue 19 Wed 20 1/1 1 Job Thu 21 Fri 22 1/1 1 Job Sat 23 Sun 24 Mon 25 Tue 26 Wed…" at bounding box center [268, 212] width 537 height 273
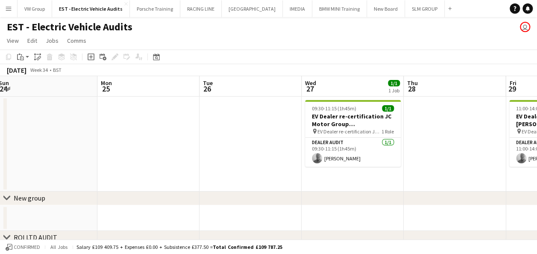
scroll to position [0, 317]
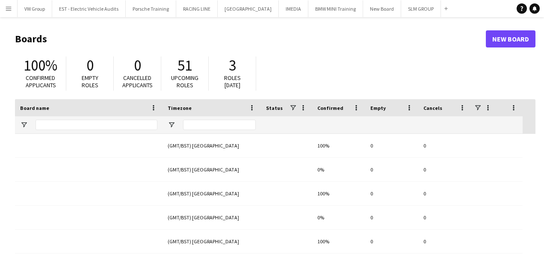
type input "***"
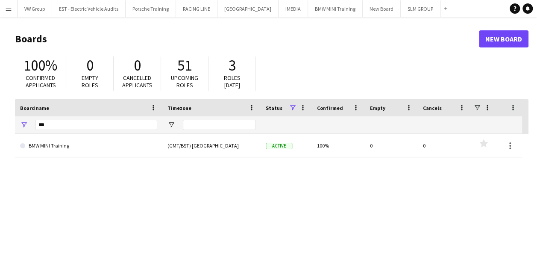
click at [10, 9] on app-icon "Menu" at bounding box center [8, 8] width 7 height 7
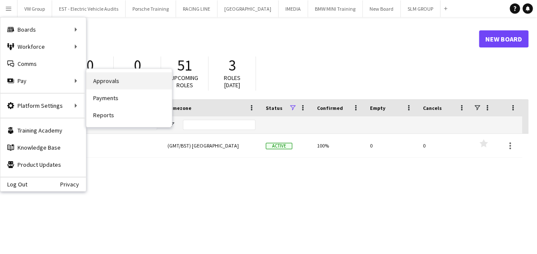
click at [99, 80] on link "Approvals" at bounding box center [129, 80] width 86 height 17
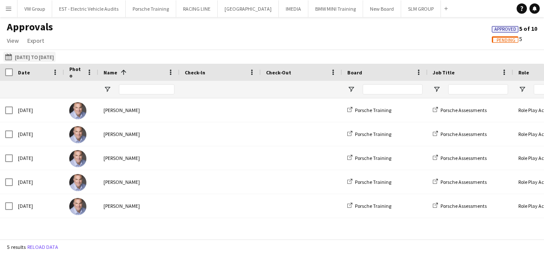
click at [35, 58] on button "[DATE] to [DATE] [DATE] to [DATE]" at bounding box center [29, 57] width 52 height 10
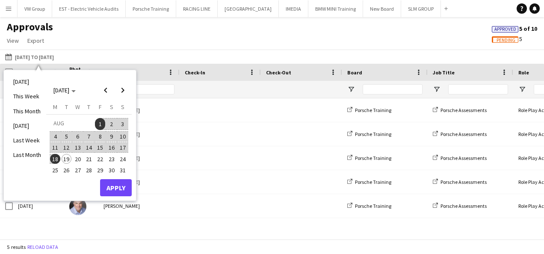
click at [97, 125] on span "1" at bounding box center [100, 124] width 10 height 12
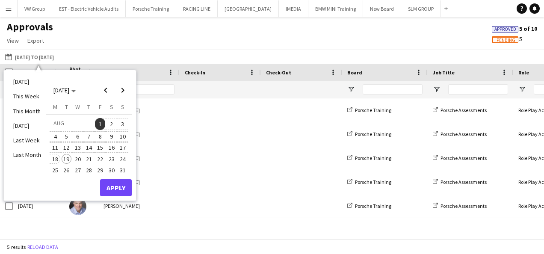
click at [54, 158] on span "18" at bounding box center [55, 159] width 10 height 10
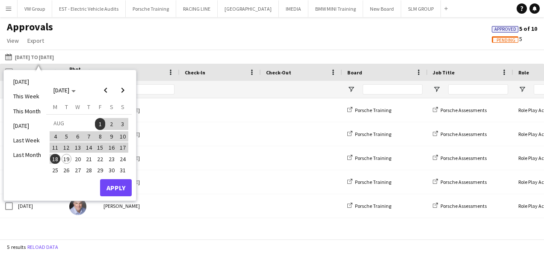
click at [68, 158] on span "19" at bounding box center [67, 159] width 10 height 10
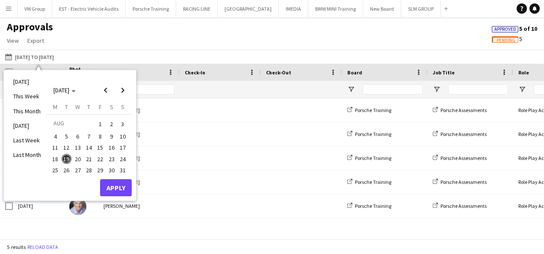
click at [56, 159] on span "18" at bounding box center [55, 159] width 10 height 10
click at [115, 186] on button "Apply" at bounding box center [116, 187] width 32 height 17
